Goal: Find specific page/section: Find specific page/section

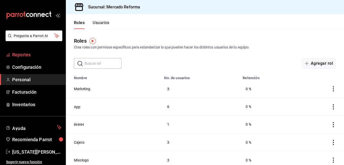
click at [17, 54] on span "Reportes" at bounding box center [36, 54] width 49 height 7
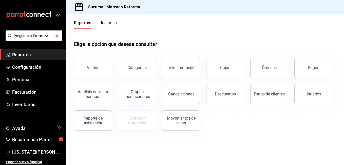
click at [98, 70] on button "Ventas" at bounding box center [93, 67] width 38 height 20
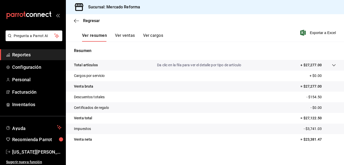
scroll to position [78, 0]
